Goal: Information Seeking & Learning: Learn about a topic

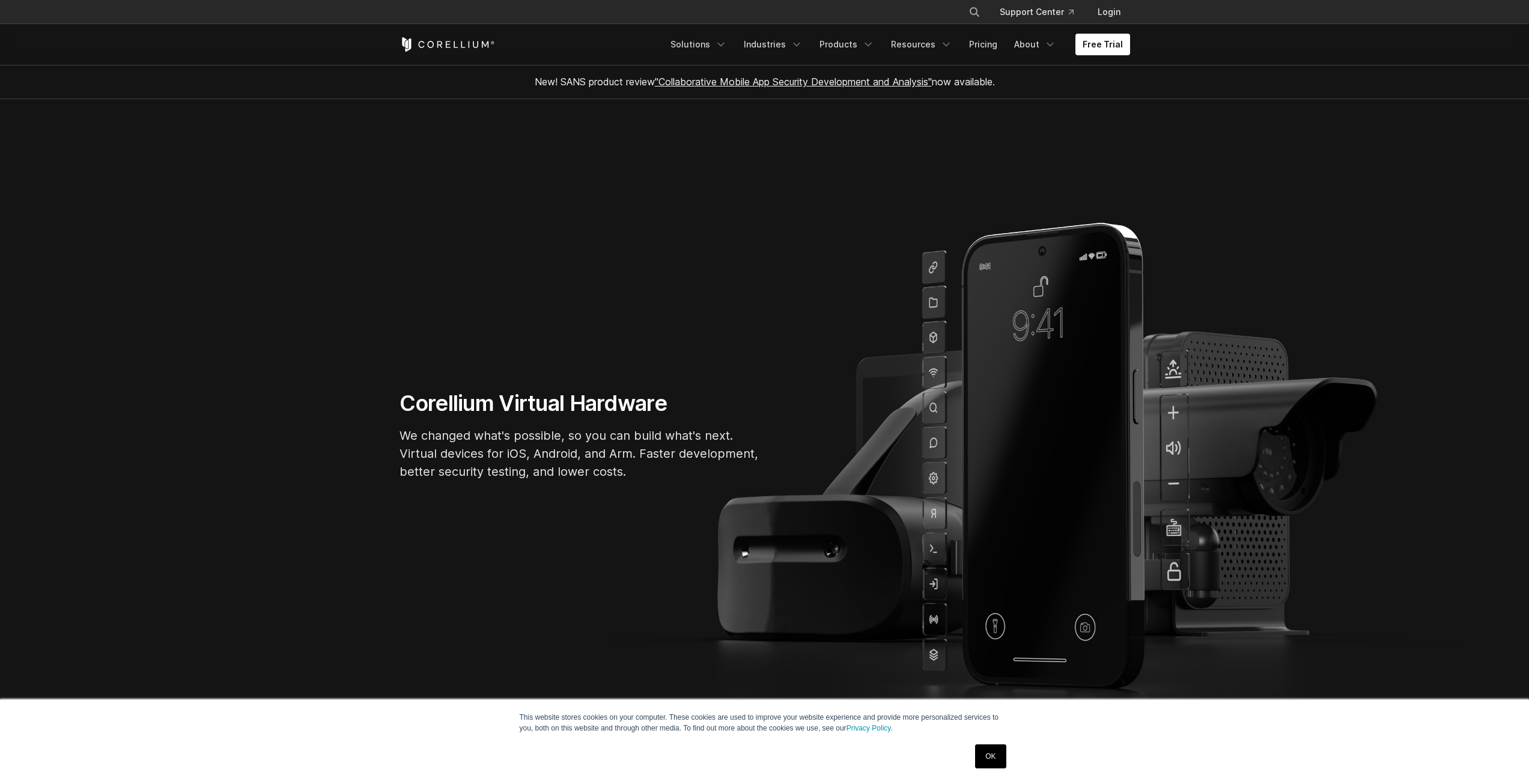
click at [1001, 758] on link "OK" at bounding box center [990, 757] width 31 height 24
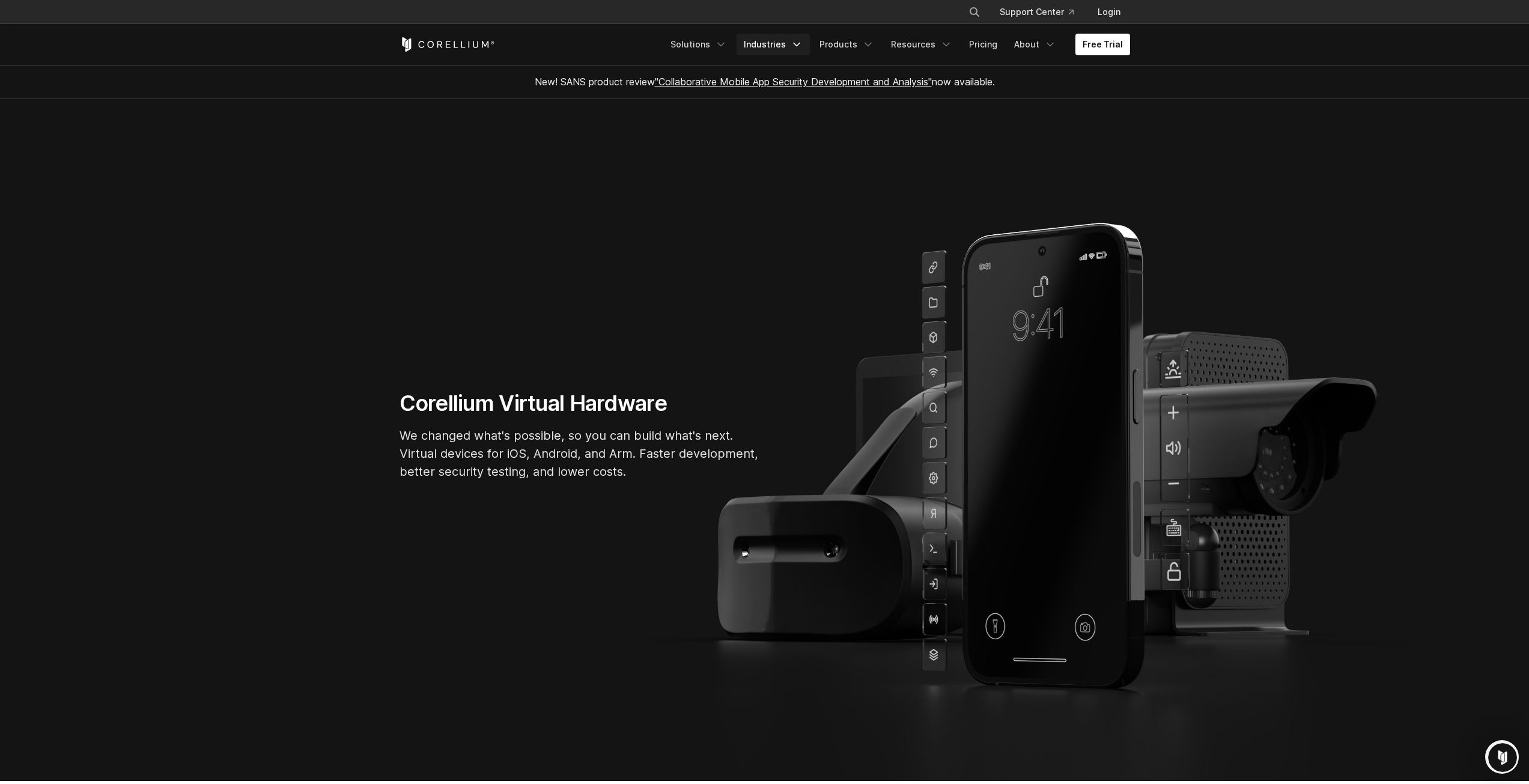
click at [770, 43] on link "Industries" at bounding box center [773, 45] width 73 height 22
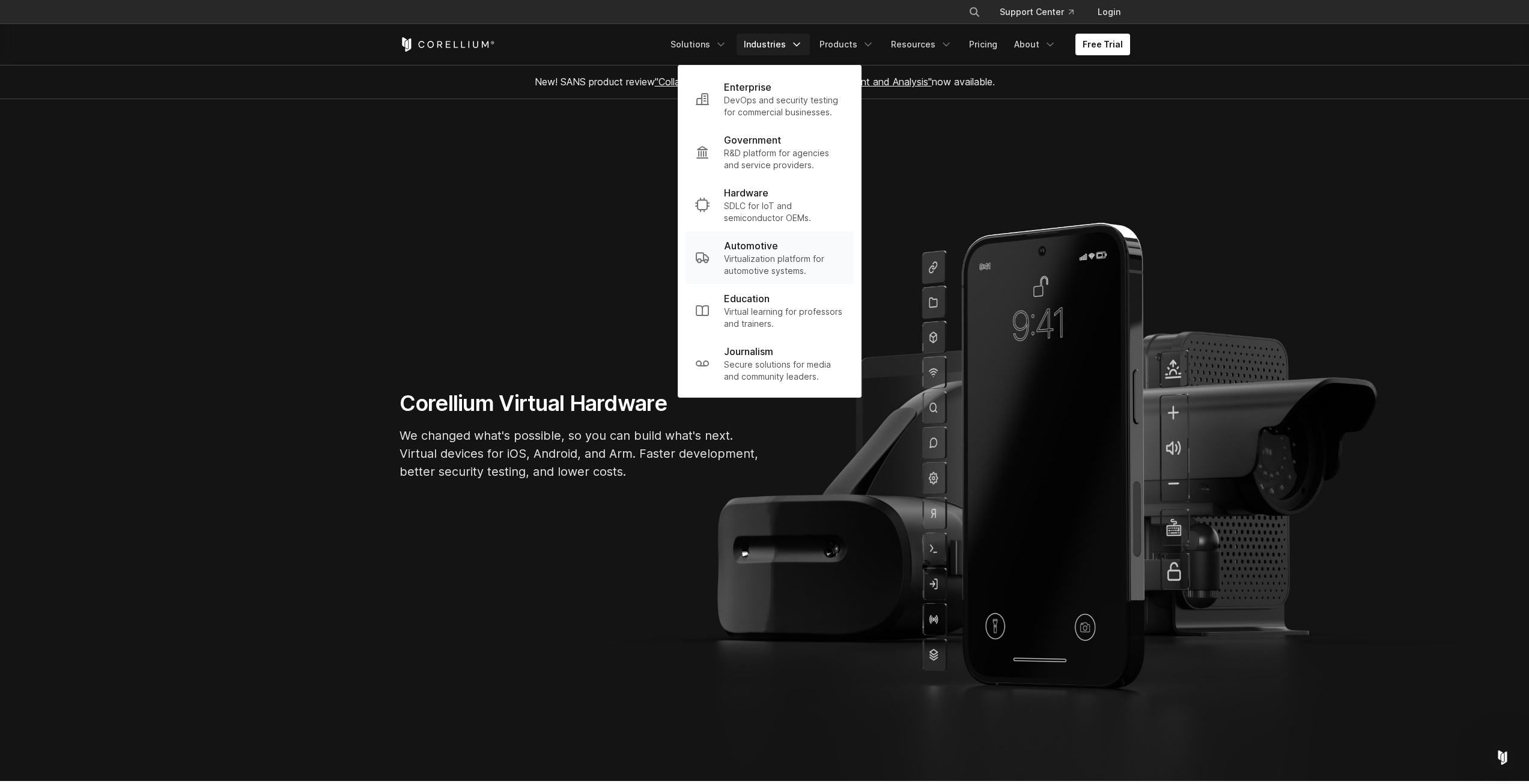
click at [750, 265] on p "Virtualization platform for automotive systems." at bounding box center [784, 265] width 120 height 24
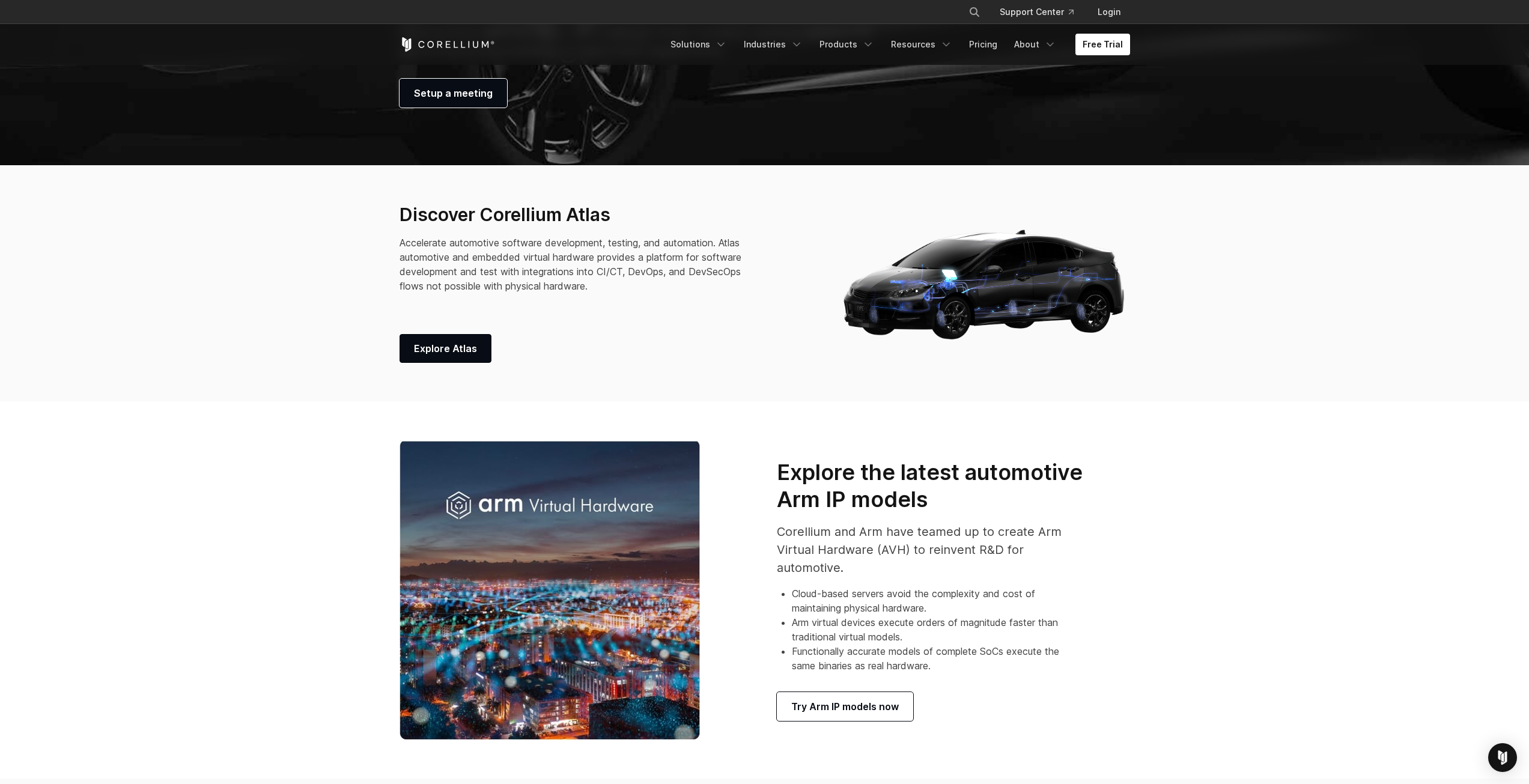
scroll to position [601, 0]
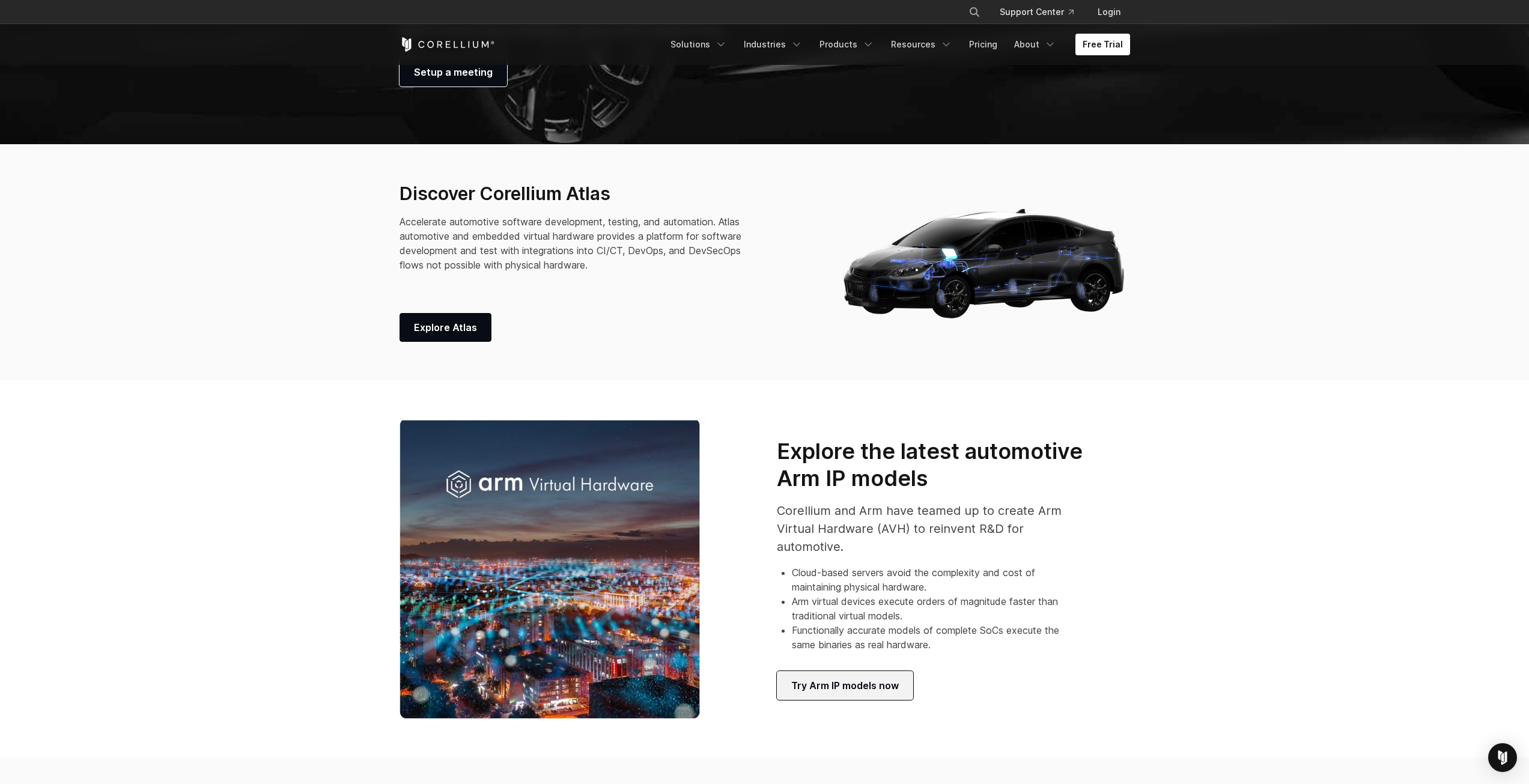
click at [869, 683] on span "Try Arm IP models now" at bounding box center [845, 685] width 108 height 15
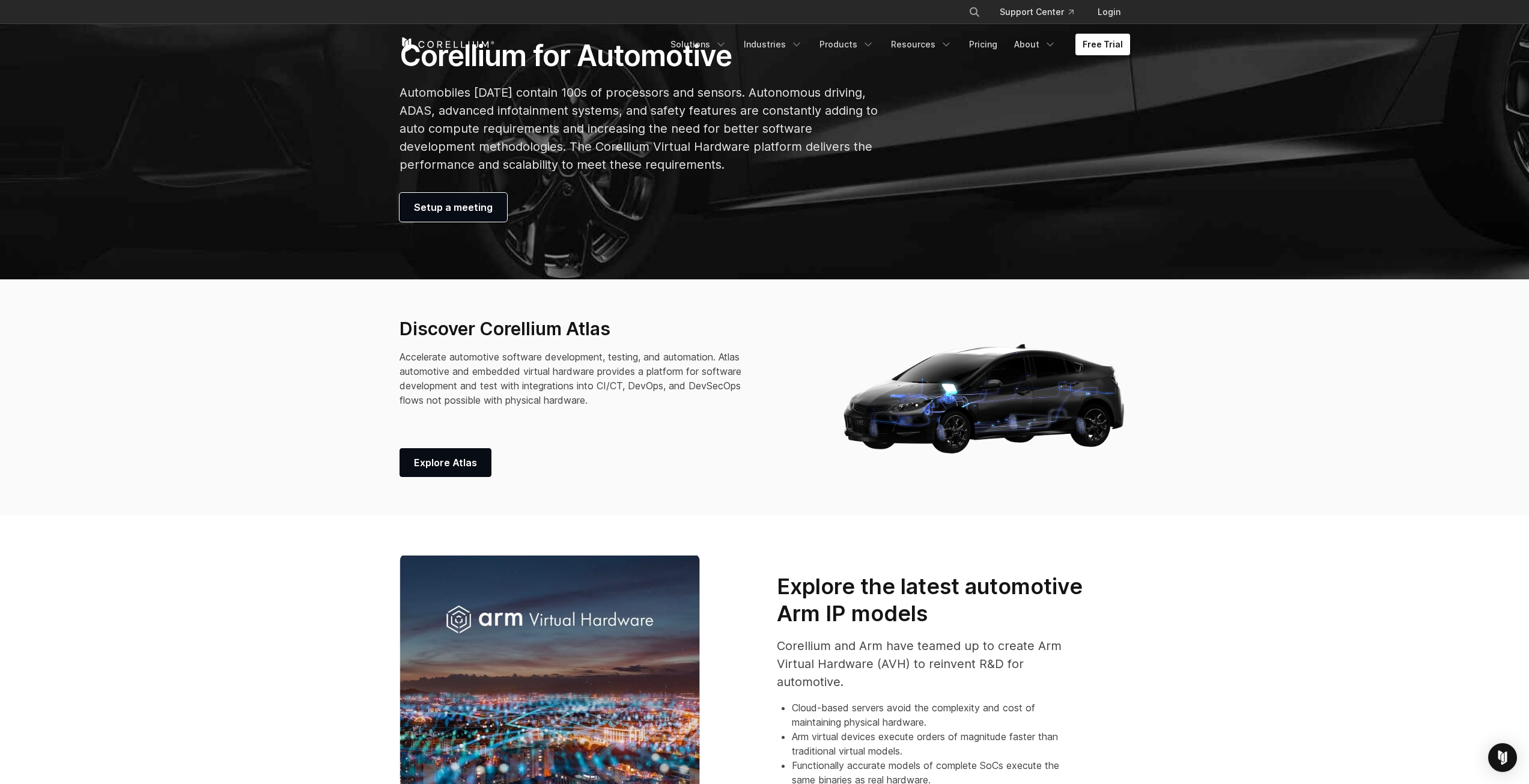
scroll to position [0, 0]
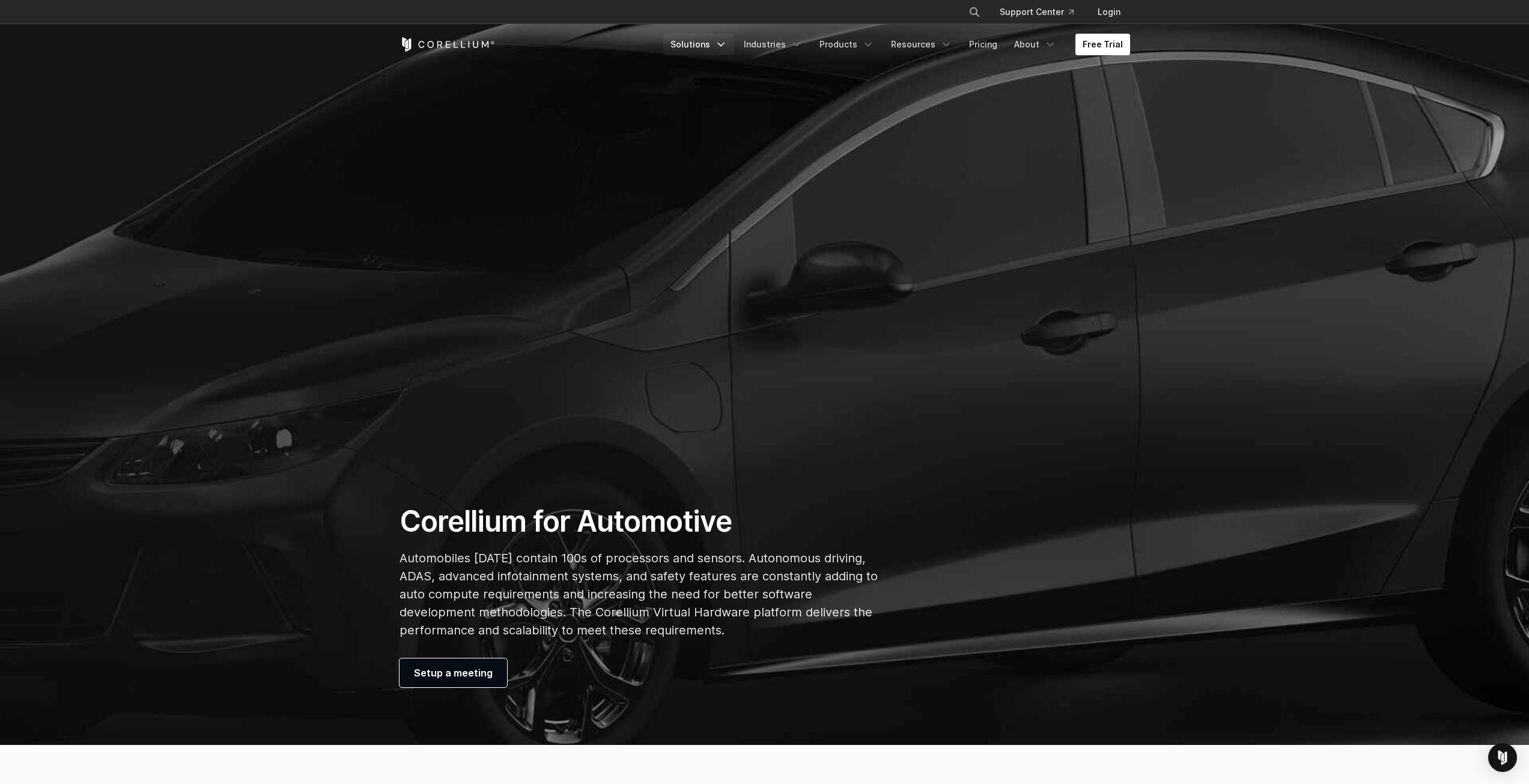
click at [703, 42] on link "Solutions" at bounding box center [698, 45] width 71 height 22
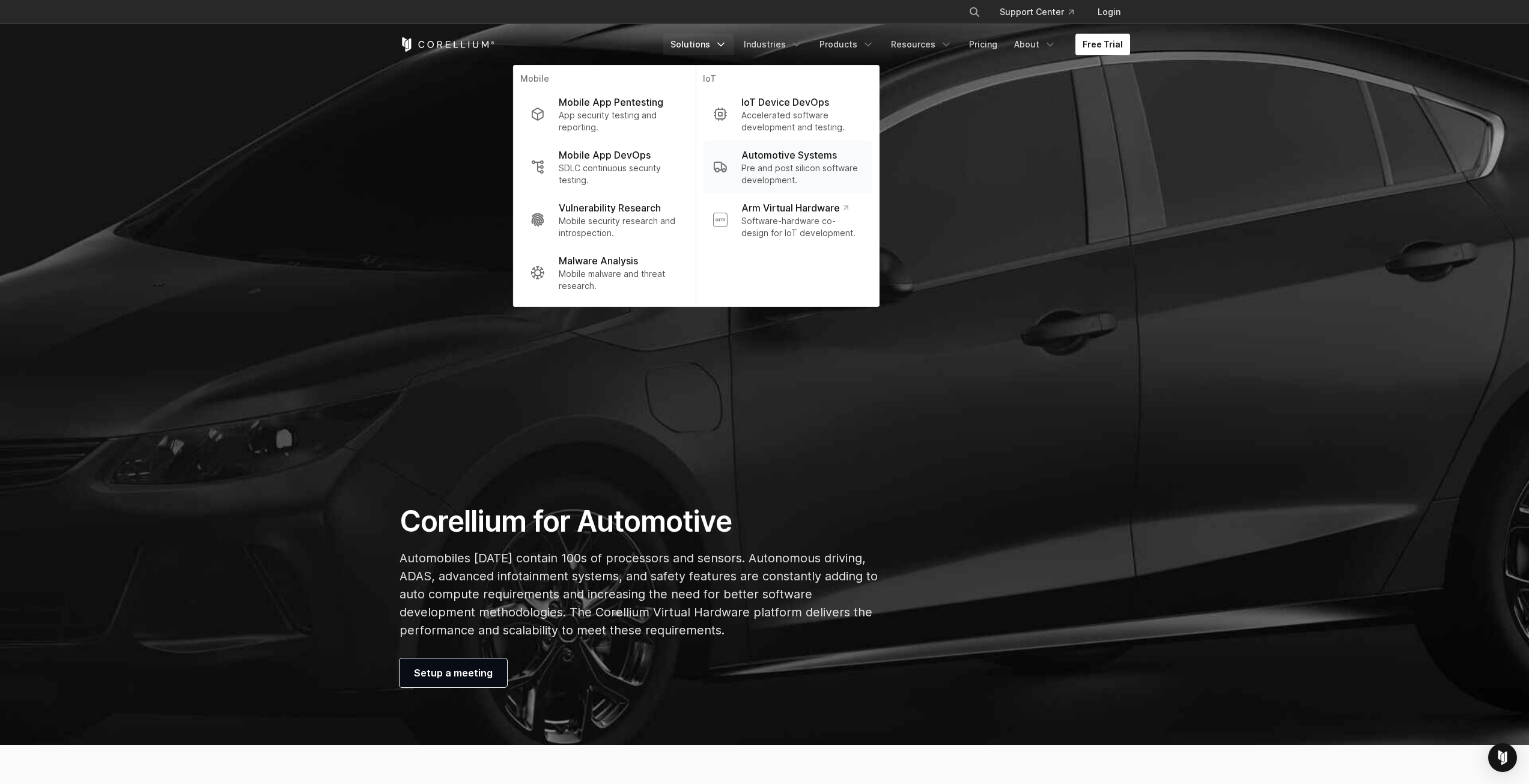
click at [803, 172] on p "Pre and post silicon software development." at bounding box center [801, 174] width 120 height 24
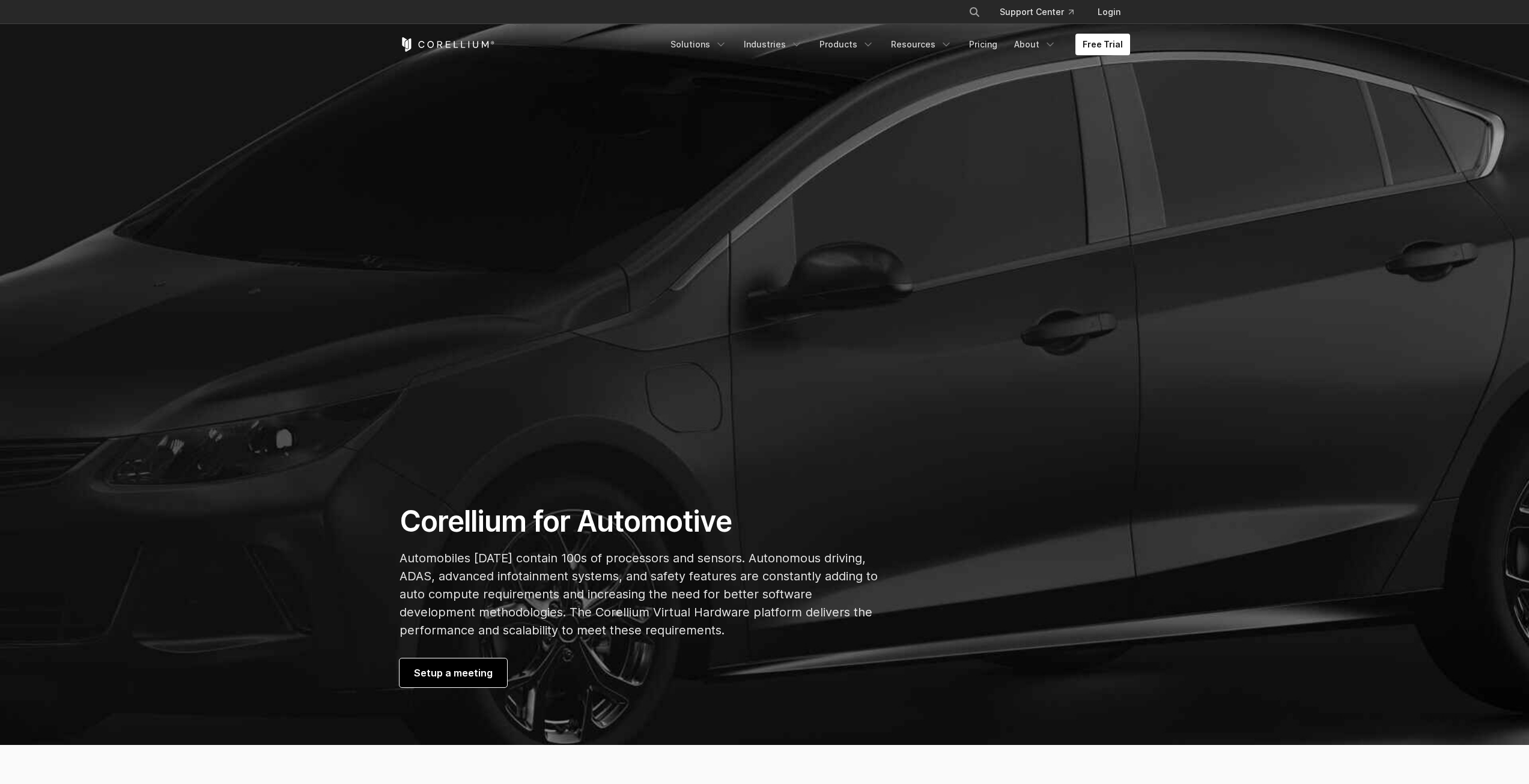
click at [466, 671] on span "Setup a meeting" at bounding box center [453, 673] width 79 height 15
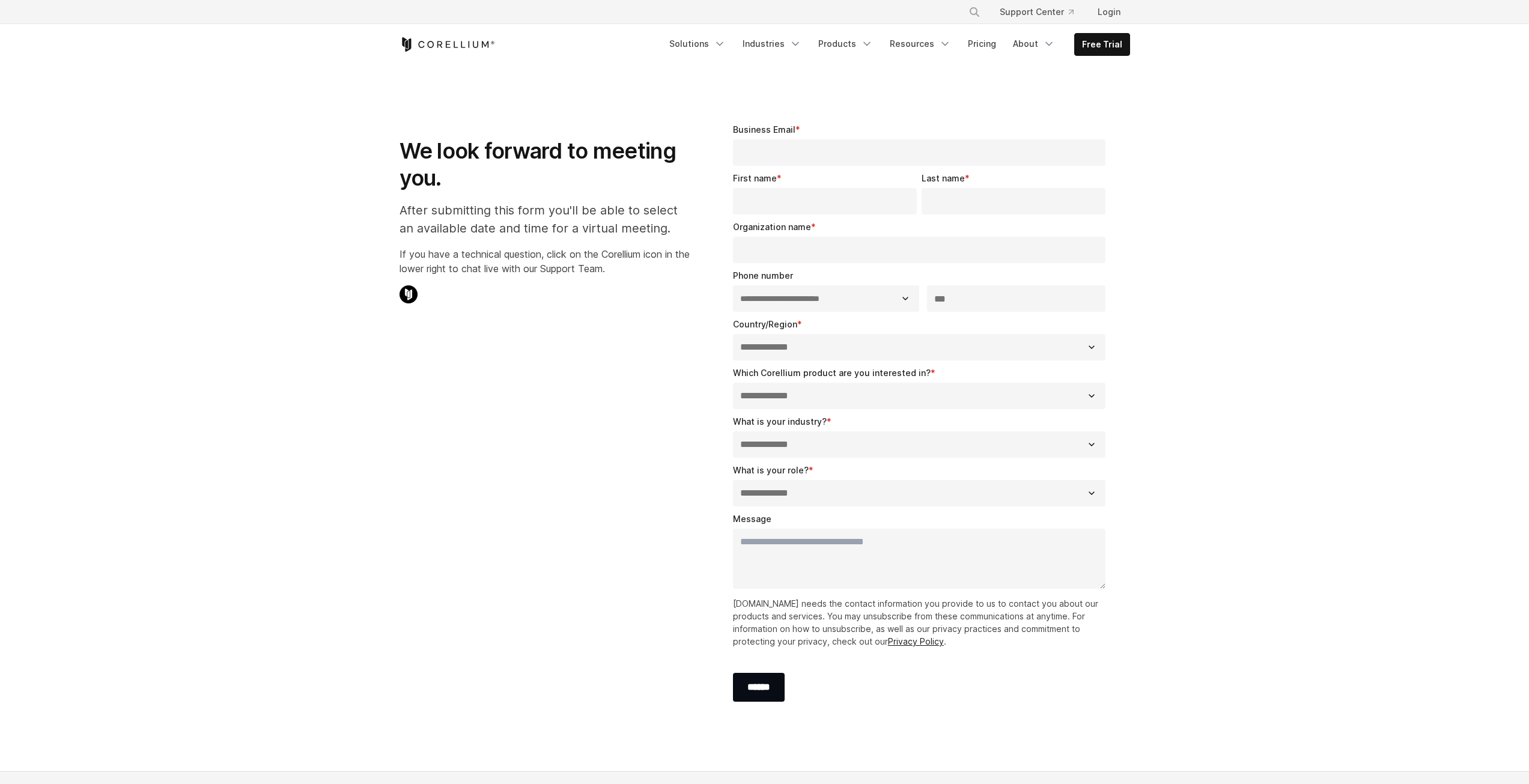
select select "**"
click at [458, 48] on icon "Corellium Home" at bounding box center [447, 45] width 95 height 15
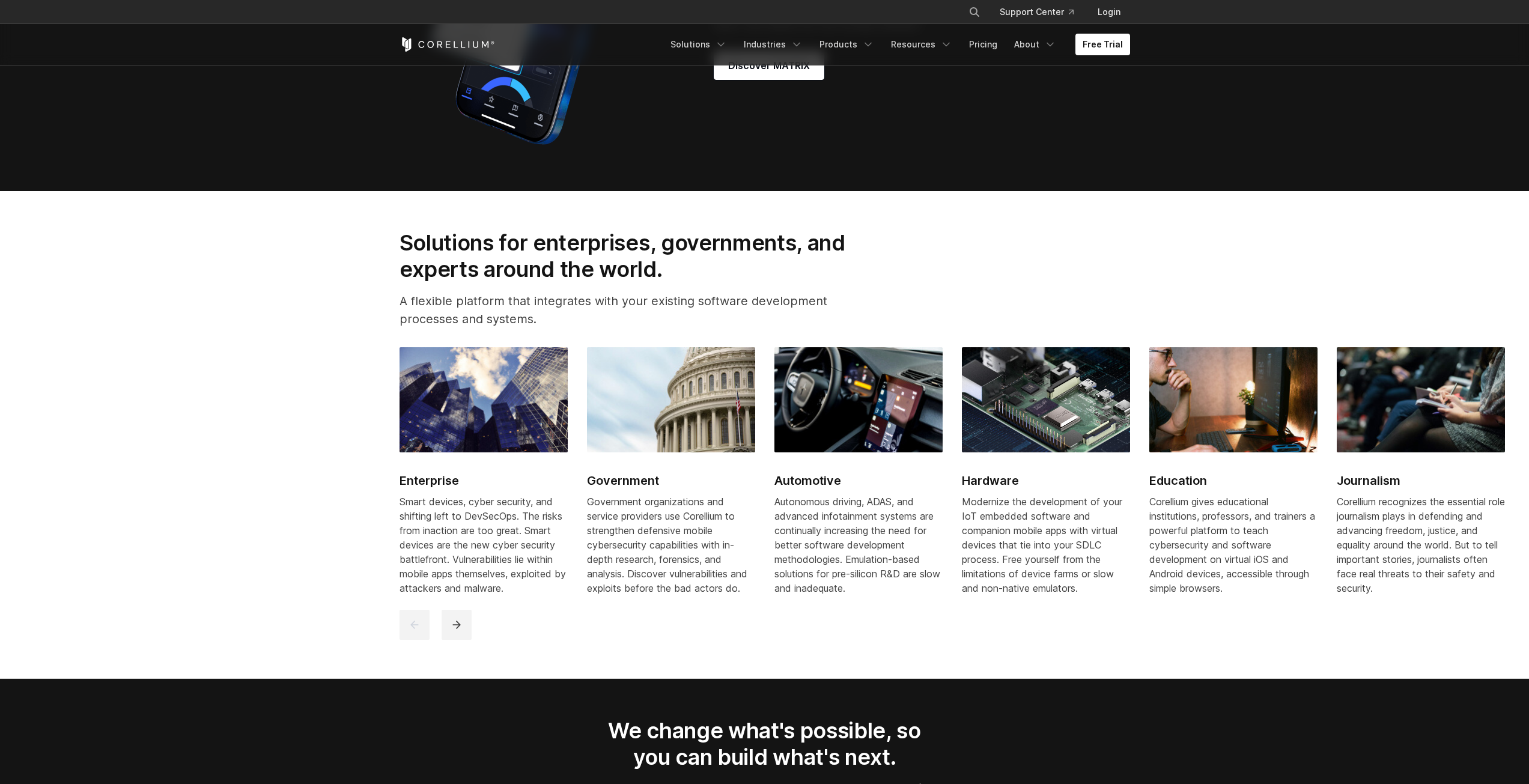
scroll to position [1502, 0]
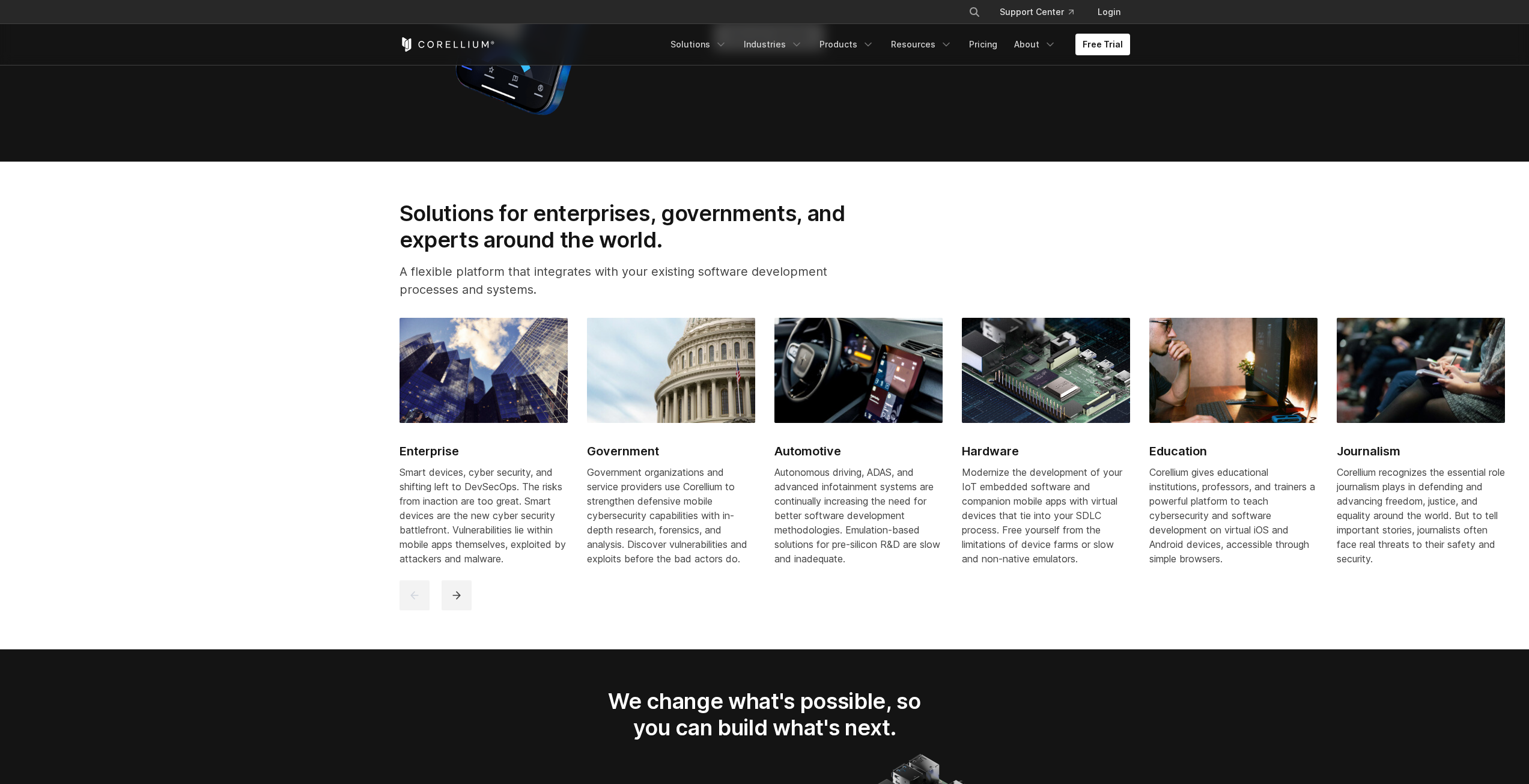
click at [821, 460] on h2 "Automotive" at bounding box center [859, 451] width 168 height 18
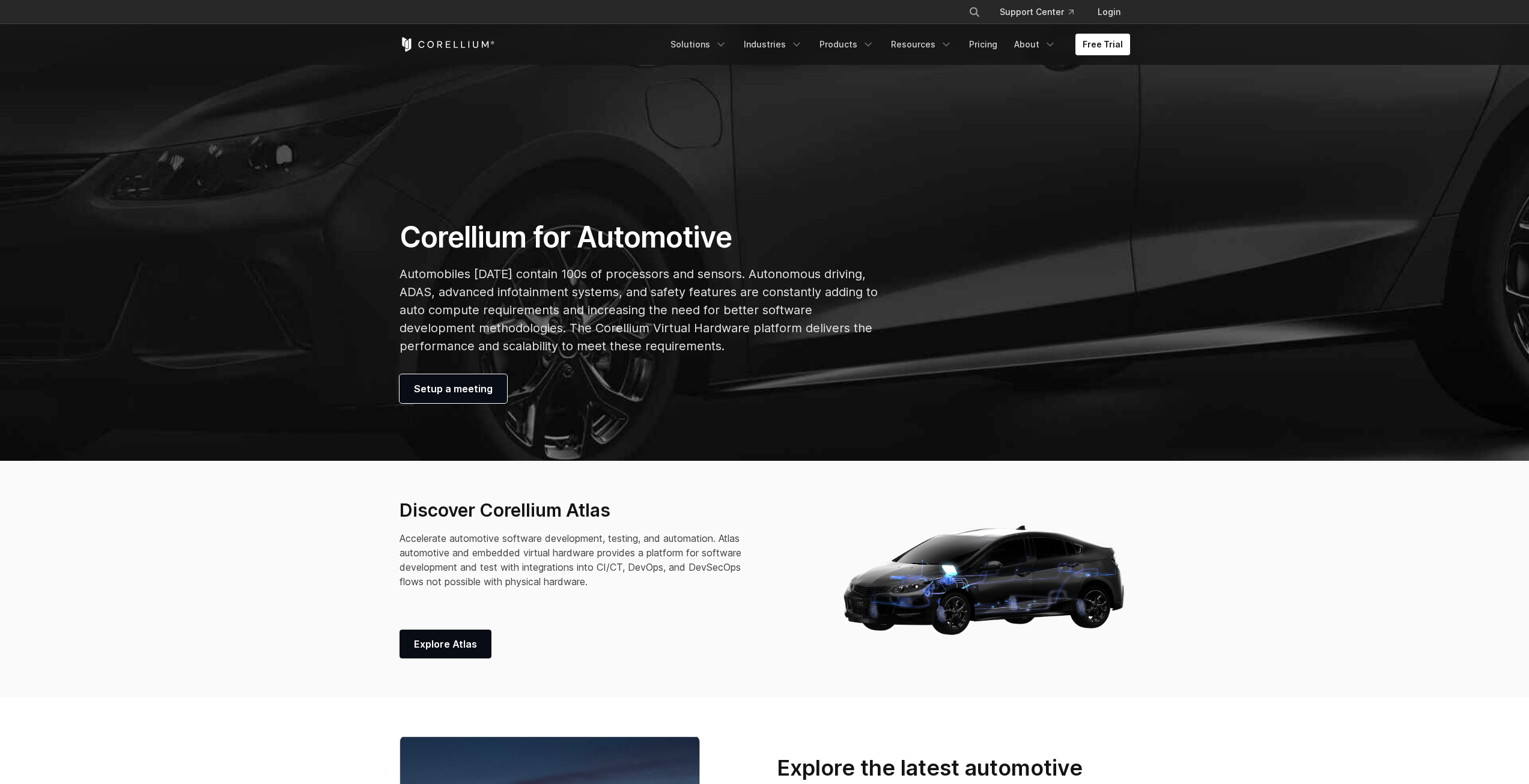
scroll to position [300, 0]
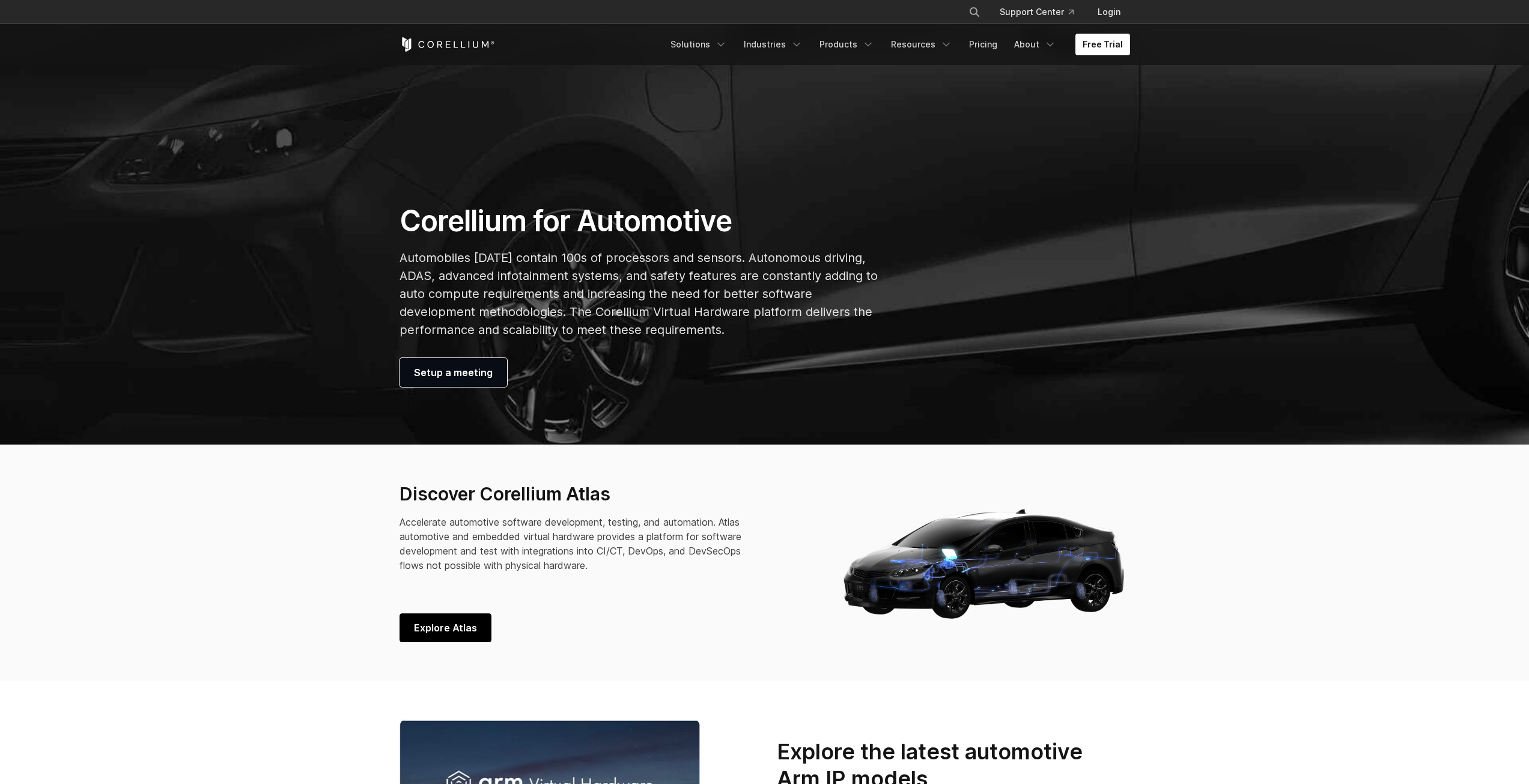
click at [440, 628] on span "Explore Atlas" at bounding box center [445, 627] width 63 height 15
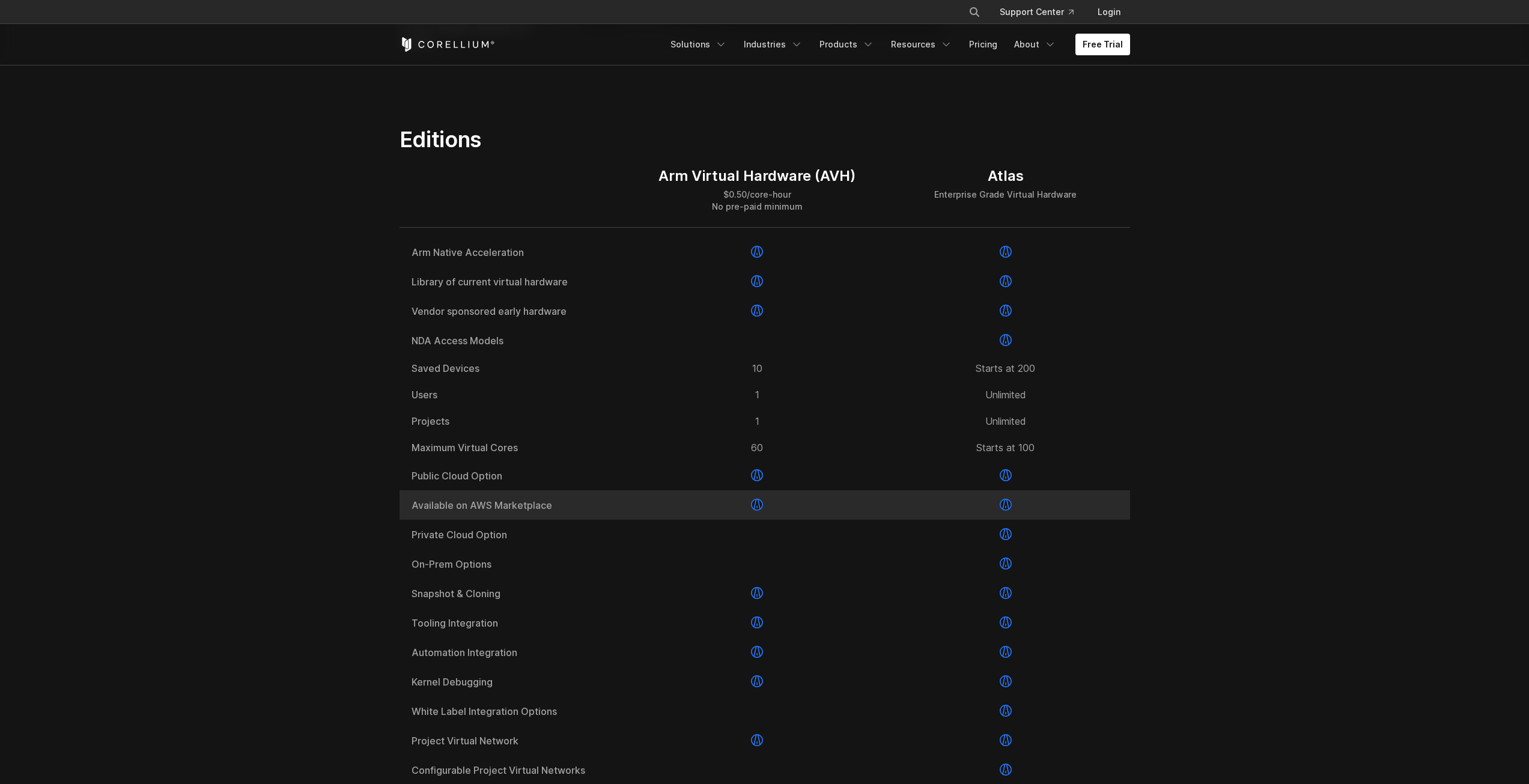
scroll to position [1441, 0]
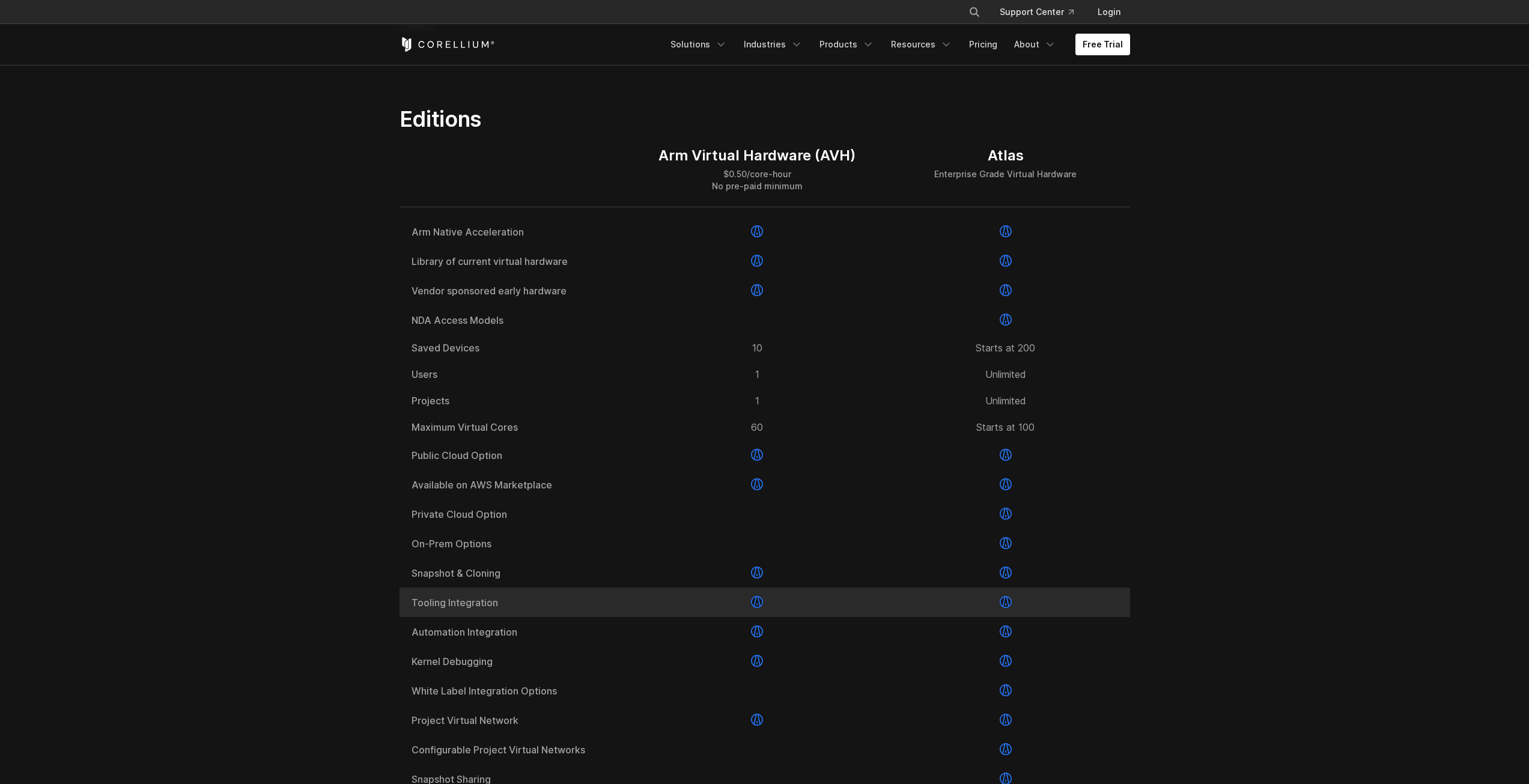
click at [757, 606] on icon at bounding box center [757, 605] width 1 height 3
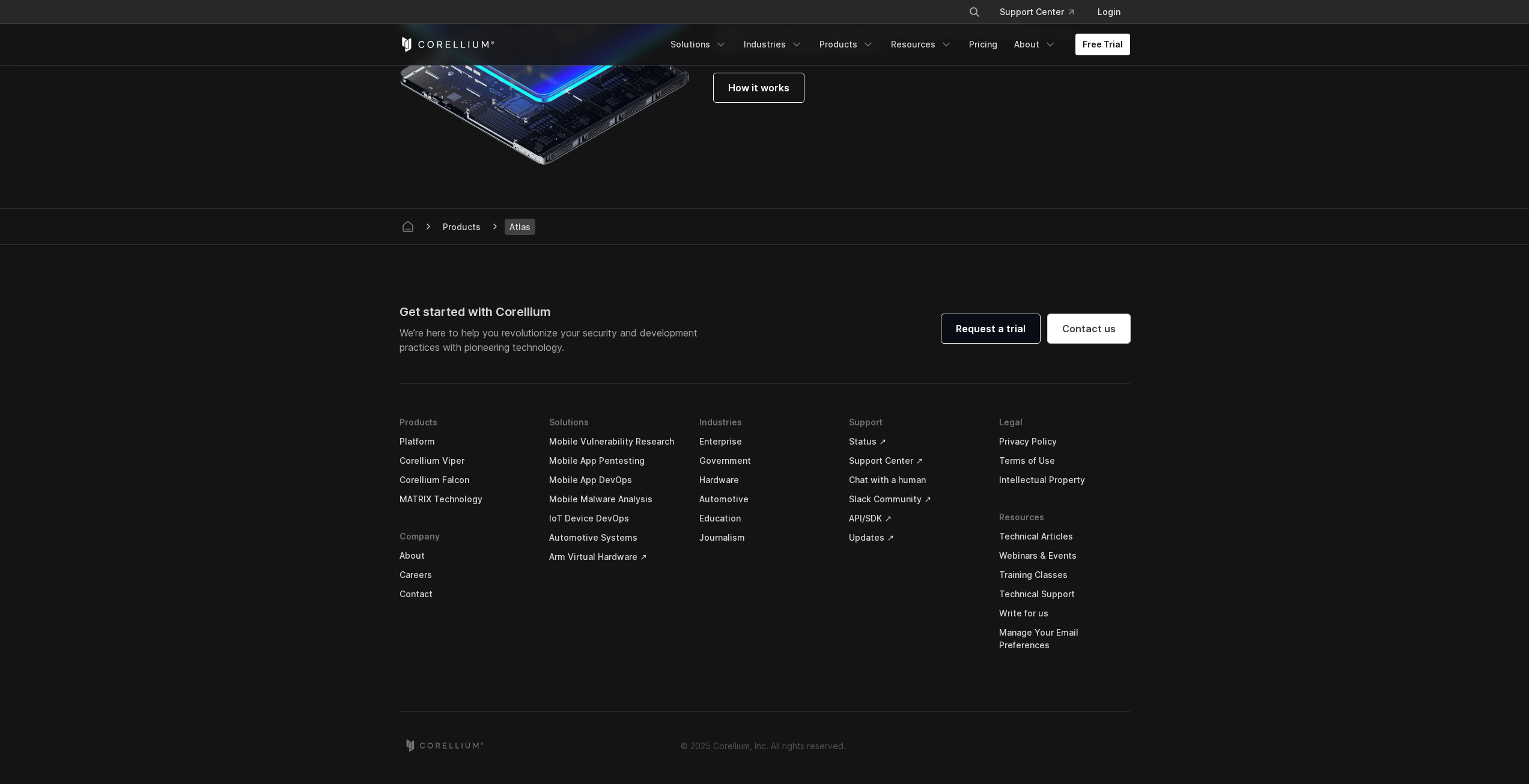
scroll to position [3324, 0]
click at [593, 545] on link "Automotive Systems" at bounding box center [615, 538] width 131 height 19
